Goal: Information Seeking & Learning: Learn about a topic

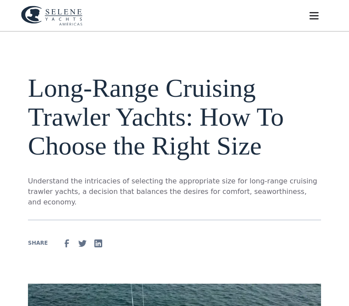
click at [314, 21] on img "menu" at bounding box center [314, 16] width 12 height 12
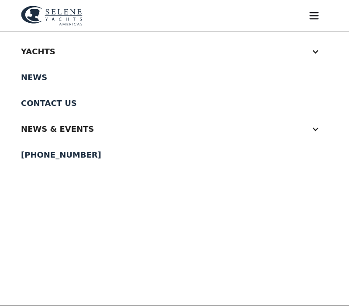
click at [320, 51] on div "Yachts" at bounding box center [174, 51] width 307 height 26
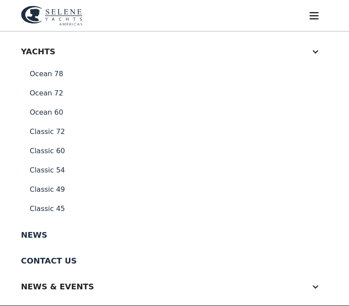
click at [57, 192] on link "Classic 49" at bounding box center [174, 189] width 307 height 19
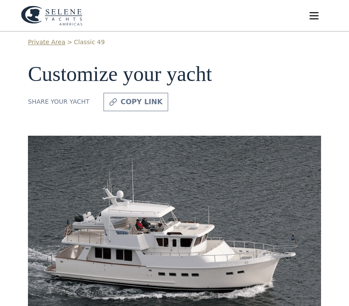
scroll to position [4, 0]
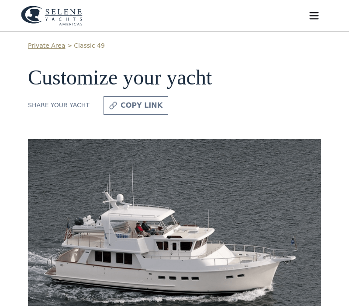
click at [309, 16] on img "menu" at bounding box center [314, 16] width 12 height 12
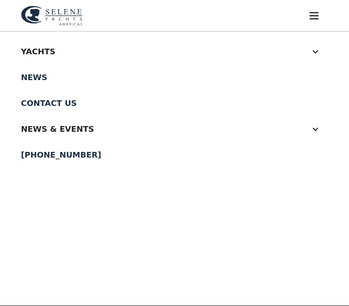
click at [93, 48] on div "Yachts" at bounding box center [166, 51] width 290 height 12
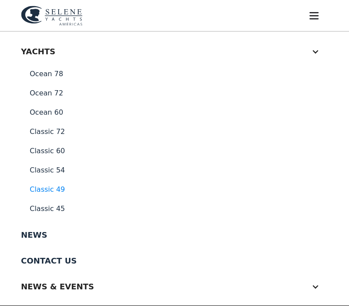
click at [62, 215] on link "Classic 45" at bounding box center [174, 208] width 307 height 19
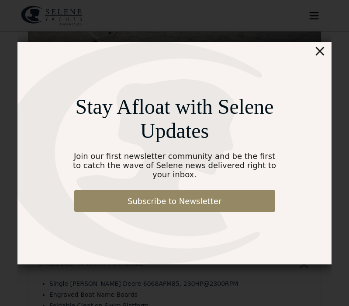
scroll to position [154, 0]
click at [320, 58] on div "×" at bounding box center [320, 50] width 13 height 17
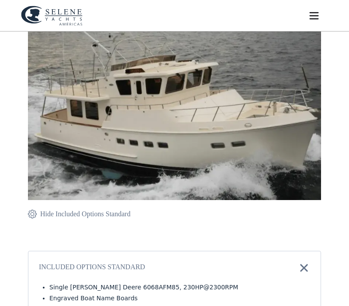
click at [271, 124] on img at bounding box center [174, 94] width 293 height 211
click at [317, 27] on div "menu" at bounding box center [314, 16] width 28 height 28
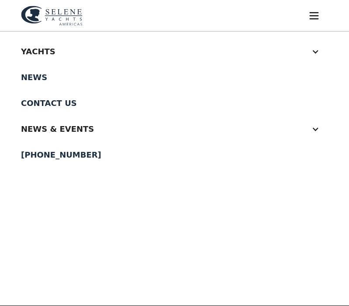
click at [316, 52] on div at bounding box center [316, 52] width 8 height 8
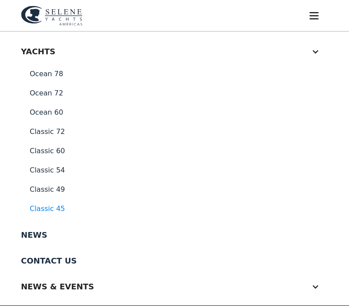
click at [64, 212] on link "Classic 45" at bounding box center [174, 208] width 307 height 19
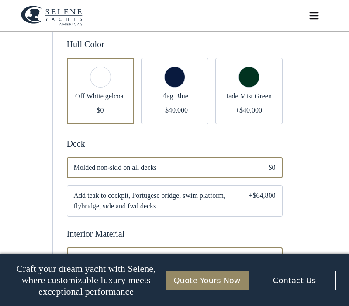
scroll to position [968, 0]
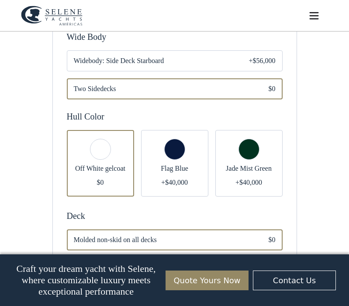
click at [250, 157] on div "Email Form" at bounding box center [249, 163] width 67 height 66
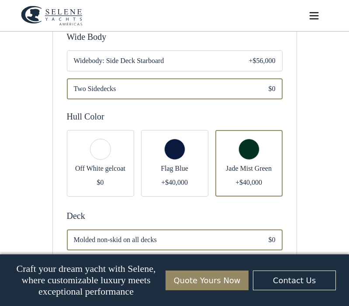
click at [246, 149] on div "Email Form" at bounding box center [249, 163] width 67 height 66
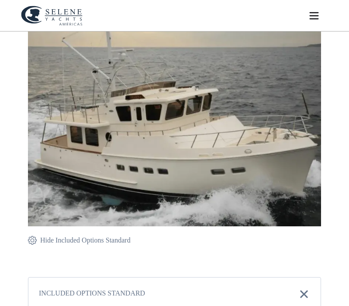
scroll to position [128, 0]
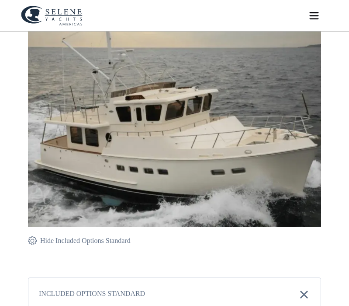
click at [205, 131] on img at bounding box center [174, 121] width 293 height 211
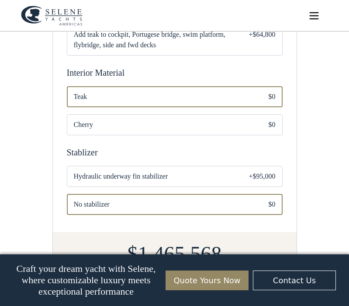
scroll to position [1202, 0]
click at [206, 176] on span "Hydraulic underway fin stabilizer" at bounding box center [154, 176] width 161 height 10
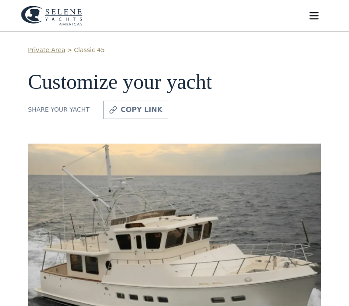
click at [66, 16] on img "home" at bounding box center [52, 16] width 62 height 20
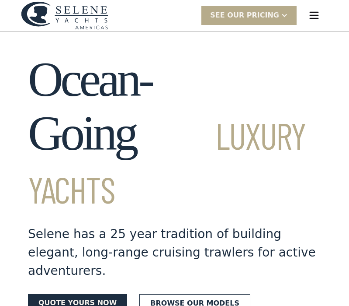
click at [212, 294] on link "Browse our models" at bounding box center [194, 303] width 111 height 18
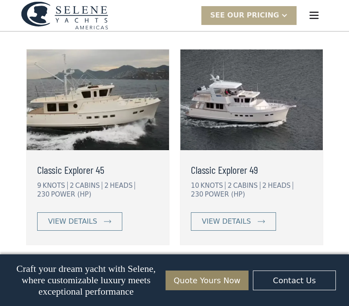
scroll to position [1945, 0]
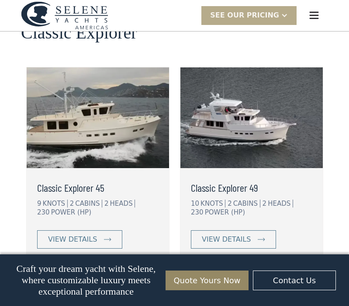
click at [248, 234] on div "view details" at bounding box center [226, 239] width 49 height 10
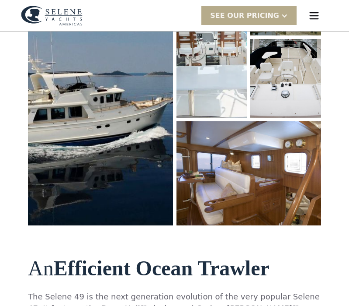
scroll to position [200, 0]
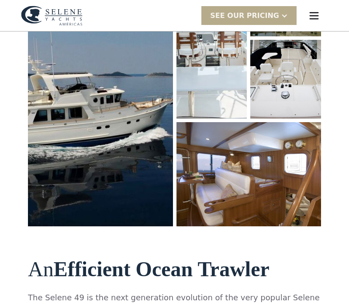
click at [111, 125] on img "open lightbox" at bounding box center [100, 92] width 145 height 268
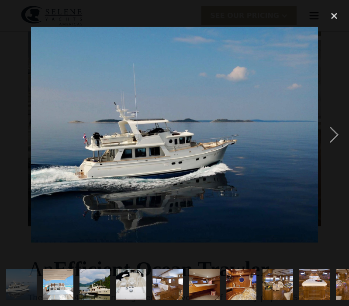
scroll to position [0, 0]
click at [335, 148] on div "next image" at bounding box center [335, 134] width 30 height 257
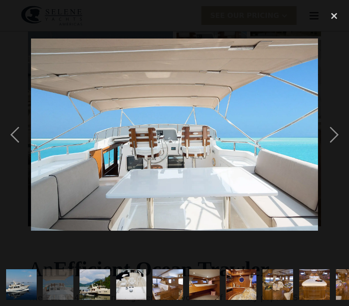
click at [337, 151] on div "next image" at bounding box center [335, 134] width 30 height 257
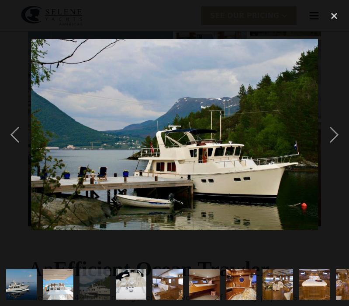
click at [336, 150] on div "next image" at bounding box center [335, 134] width 30 height 257
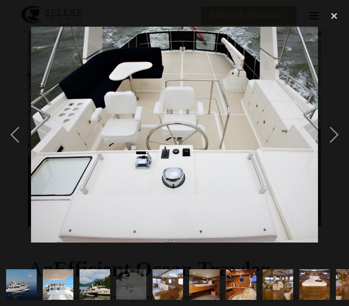
click at [337, 152] on div "next image" at bounding box center [335, 134] width 30 height 257
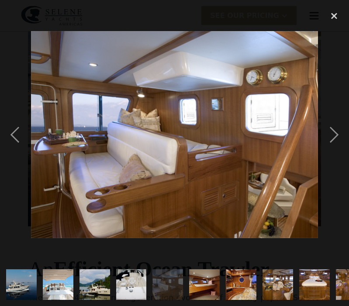
click at [335, 150] on div "next image" at bounding box center [335, 134] width 30 height 257
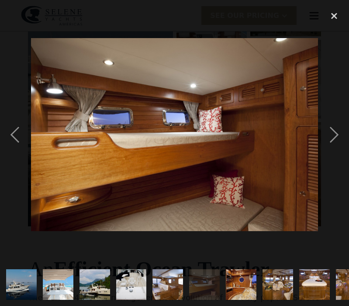
click at [334, 153] on div "next image" at bounding box center [335, 134] width 30 height 257
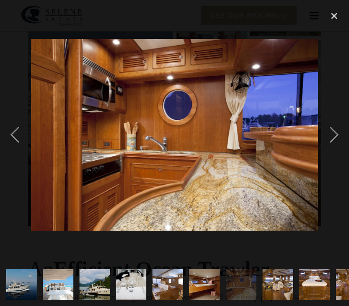
click at [334, 151] on div "next image" at bounding box center [335, 134] width 30 height 257
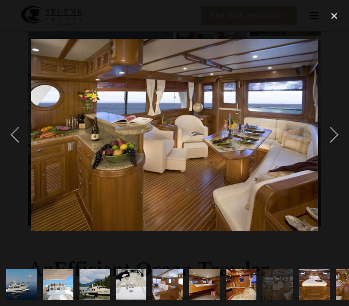
click at [338, 143] on div "next image" at bounding box center [335, 134] width 30 height 257
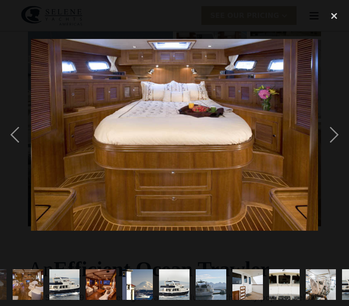
scroll to position [0, 324]
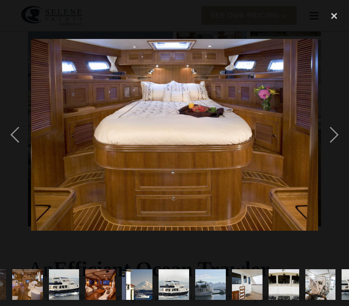
click at [334, 146] on div "next image" at bounding box center [335, 134] width 30 height 257
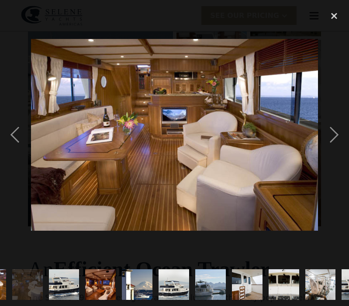
click at [334, 147] on div "next image" at bounding box center [335, 134] width 30 height 257
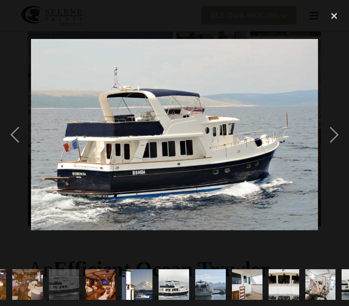
click at [334, 148] on div "next image" at bounding box center [335, 134] width 30 height 257
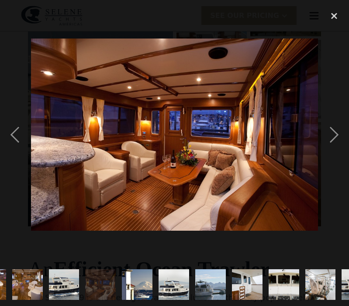
click at [334, 147] on div "next image" at bounding box center [335, 134] width 30 height 257
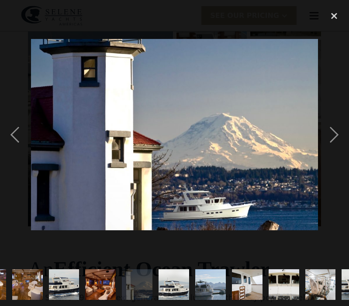
click at [334, 148] on div "next image" at bounding box center [335, 134] width 30 height 257
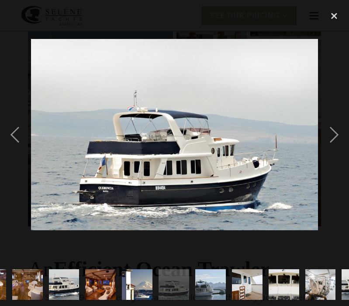
click at [334, 147] on div "next image" at bounding box center [335, 134] width 30 height 257
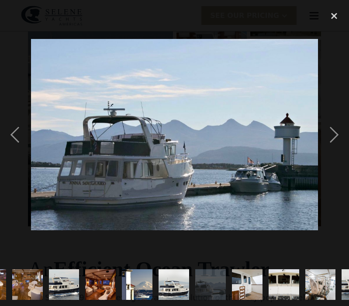
click at [335, 147] on div "next image" at bounding box center [335, 134] width 30 height 257
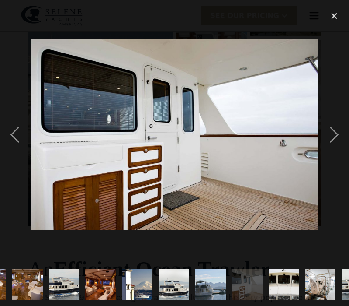
click at [335, 148] on div "next image" at bounding box center [335, 134] width 30 height 257
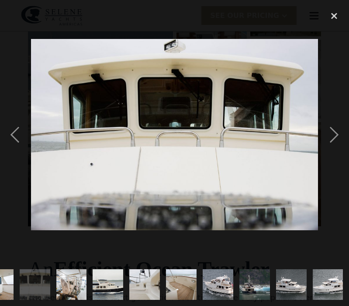
scroll to position [0, 645]
click at [334, 150] on div "next image" at bounding box center [335, 134] width 30 height 257
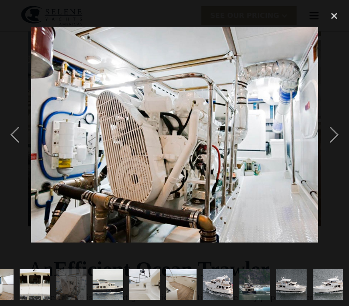
click at [333, 152] on div "next image" at bounding box center [335, 134] width 30 height 257
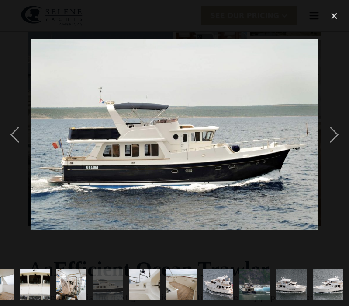
click at [333, 151] on div "next image" at bounding box center [335, 134] width 30 height 257
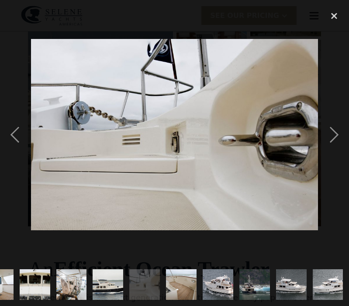
click at [333, 151] on div "next image" at bounding box center [335, 134] width 30 height 257
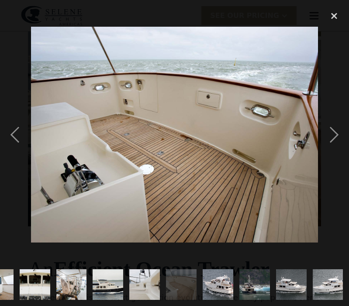
click at [333, 151] on div "next image" at bounding box center [335, 134] width 30 height 257
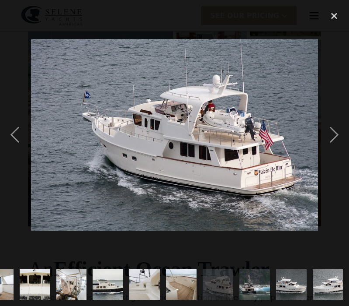
click at [332, 153] on div "next image" at bounding box center [335, 134] width 30 height 257
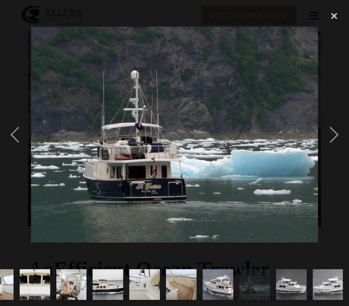
click at [333, 152] on div "next image" at bounding box center [335, 134] width 30 height 257
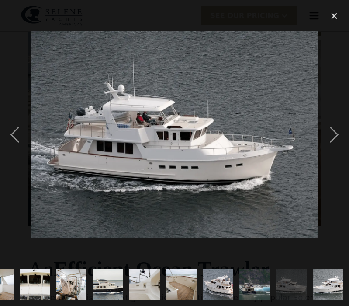
click at [333, 151] on div "next image" at bounding box center [335, 134] width 30 height 257
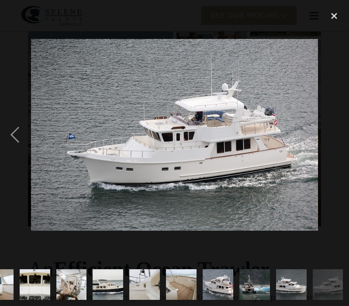
scroll to position [0, 660]
click at [334, 150] on div "next image" at bounding box center [335, 134] width 30 height 257
click at [335, 21] on div "close lightbox" at bounding box center [335, 15] width 30 height 19
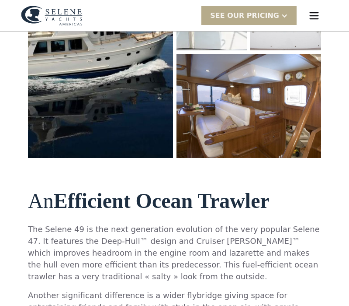
scroll to position [252, 0]
